Goal: Task Accomplishment & Management: Manage account settings

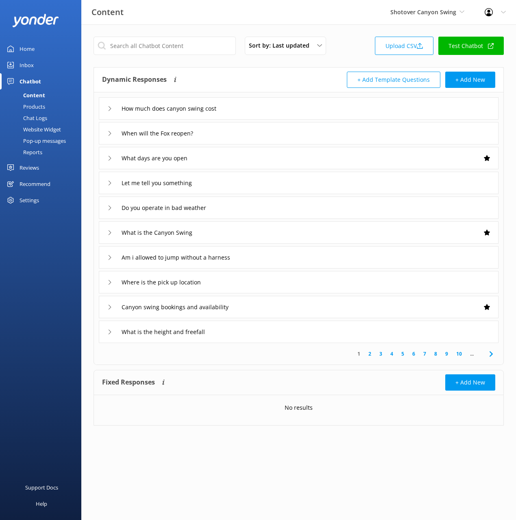
drag, startPoint x: 34, startPoint y: 105, endPoint x: 66, endPoint y: 118, distance: 34.4
click at [34, 105] on div "Products" at bounding box center [25, 106] width 40 height 11
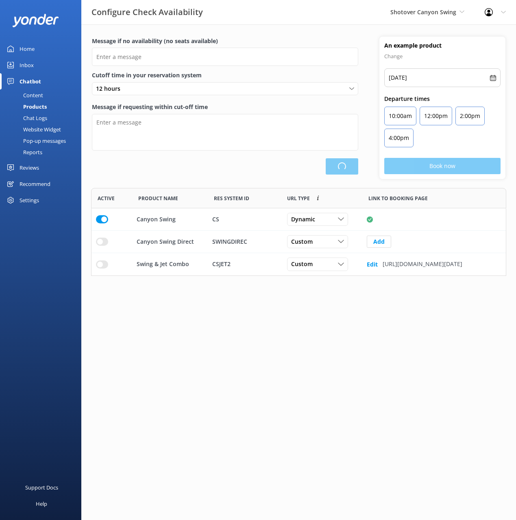
type input "There are no seats available, please check an alternative day"
type textarea "Our online booking system closes {hours} prior to departure. Please contact us …"
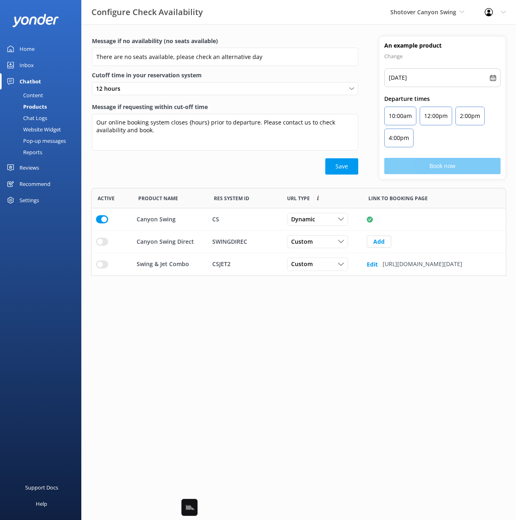
click at [213, 174] on div "Save" at bounding box center [225, 166] width 266 height 16
drag, startPoint x: 229, startPoint y: 294, endPoint x: 205, endPoint y: 282, distance: 26.9
click at [225, 291] on html "Configure Check Availability Shotover Canyon Swing Black Cat Cruises [GEOGRAPHI…" at bounding box center [258, 260] width 516 height 520
click at [181, 290] on html "Configure Check Availability Shotover Canyon Swing Black Cat Cruises [GEOGRAPHI…" at bounding box center [258, 260] width 516 height 520
drag, startPoint x: 101, startPoint y: 263, endPoint x: 133, endPoint y: 267, distance: 32.0
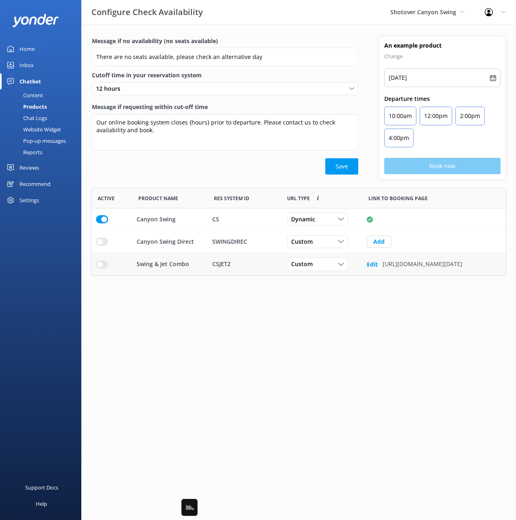
click at [102, 223] on input "row" at bounding box center [102, 219] width 12 height 8
drag, startPoint x: 345, startPoint y: 265, endPoint x: 336, endPoint y: 267, distance: 9.7
click at [345, 265] on div "Custom" at bounding box center [317, 264] width 57 height 9
click at [312, 297] on div "Dynamic" at bounding box center [302, 297] width 20 height 8
drag, startPoint x: 375, startPoint y: 310, endPoint x: 372, endPoint y: 306, distance: 5.2
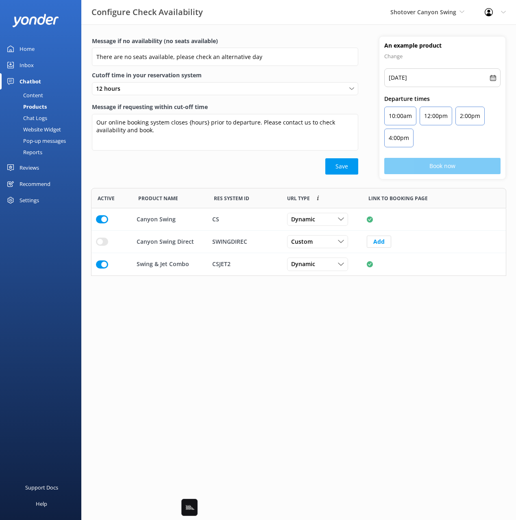
click at [374, 309] on html "Configure Check Availability Shotover Canyon Swing Black Cat Cruises [GEOGRAPHI…" at bounding box center [258, 260] width 516 height 520
click at [239, 170] on div "Save" at bounding box center [225, 166] width 266 height 16
click at [192, 161] on div "Save" at bounding box center [225, 166] width 266 height 16
click at [41, 127] on div "Website Widget" at bounding box center [33, 129] width 56 height 11
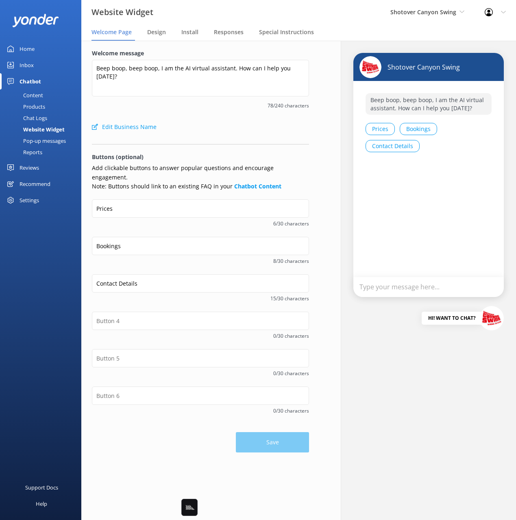
click at [189, 108] on span "78/240 characters" at bounding box center [200, 106] width 217 height 8
click at [331, 164] on div "Shotover Canyon Swing Beep boop, beep boop, I am the AI virtual assistant. How …" at bounding box center [428, 280] width 196 height 479
click at [190, 447] on div "Welcome message Beep boop, beep boop, I am the AI virtual assistant. How can I …" at bounding box center [200, 251] width 238 height 420
drag, startPoint x: 255, startPoint y: 131, endPoint x: 465, endPoint y: 111, distance: 210.7
click at [255, 131] on div "Edit Business Name" at bounding box center [200, 127] width 217 height 16
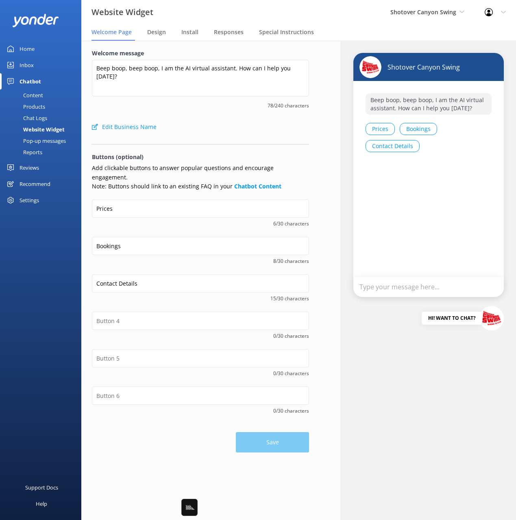
drag, startPoint x: 250, startPoint y: 127, endPoint x: 503, endPoint y: 124, distance: 252.6
click at [251, 126] on div "Edit Business Name" at bounding box center [200, 127] width 217 height 16
click at [125, 107] on span "78/240 characters" at bounding box center [200, 106] width 217 height 8
drag, startPoint x: 37, startPoint y: 142, endPoint x: 42, endPoint y: 142, distance: 5.3
click at [37, 142] on div "Pop-up messages" at bounding box center [35, 140] width 61 height 11
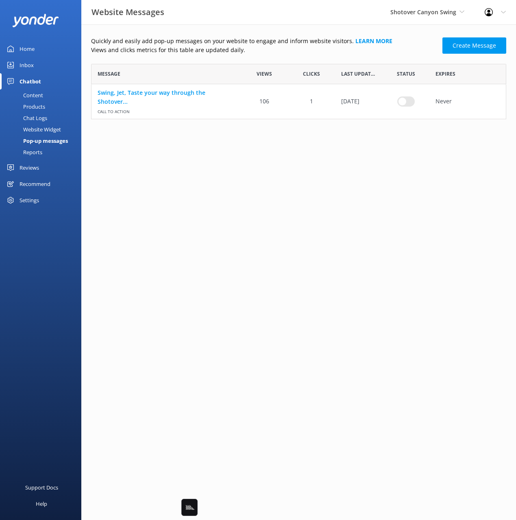
scroll to position [55, 415]
click at [307, 162] on html "Website Messages Shotover Canyon Swing Black Cat Cruises [GEOGRAPHIC_DATA] [GEO…" at bounding box center [258, 260] width 516 height 520
drag, startPoint x: 247, startPoint y: 52, endPoint x: 124, endPoint y: 48, distance: 123.3
click at [246, 52] on p "Views and clicks metrics for this table are updated daily." at bounding box center [264, 50] width 346 height 9
drag, startPoint x: 34, startPoint y: 52, endPoint x: 77, endPoint y: 50, distance: 42.7
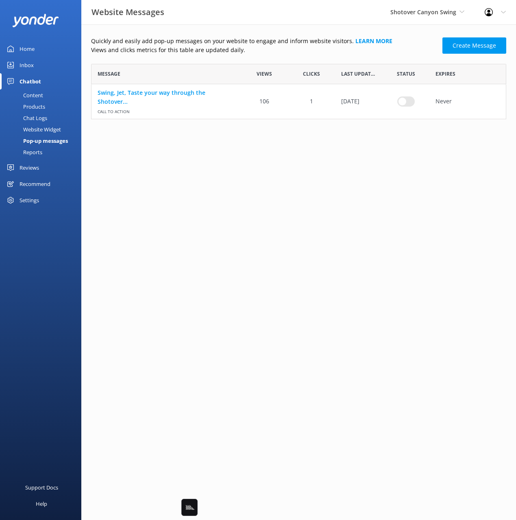
click at [34, 52] on div "Home" at bounding box center [27, 49] width 15 height 16
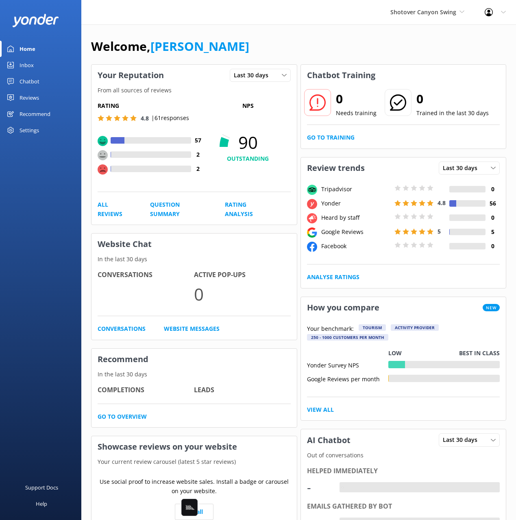
click at [242, 47] on div "Welcome, [PERSON_NAME]" at bounding box center [298, 51] width 415 height 28
click at [237, 40] on div "Welcome, [PERSON_NAME]" at bounding box center [298, 51] width 415 height 28
